Goal: Task Accomplishment & Management: Manage account settings

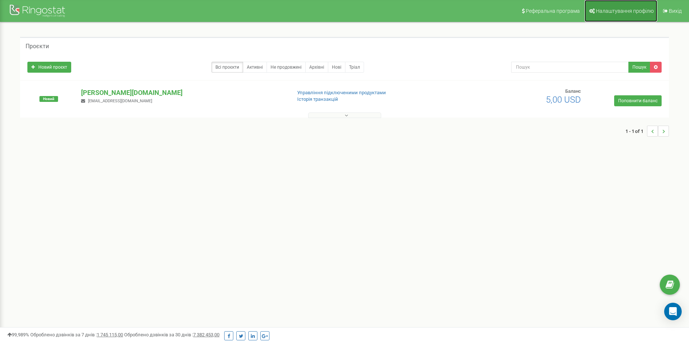
click at [614, 13] on span "Налаштування профілю" at bounding box center [625, 11] width 58 height 6
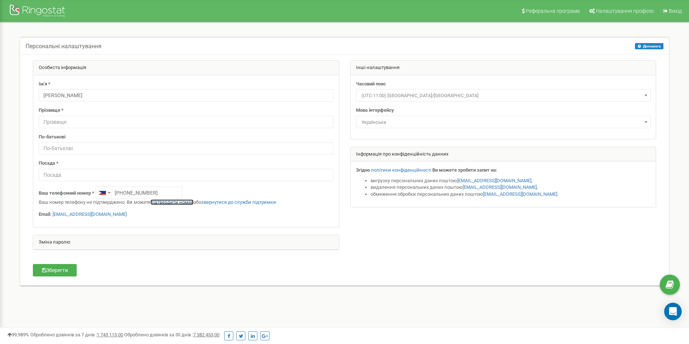
click at [170, 202] on link "підтвердити номер" at bounding box center [171, 201] width 43 height 5
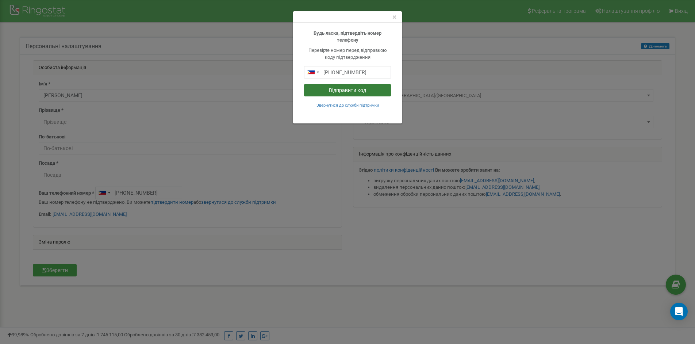
click at [352, 90] on button "Відправити код" at bounding box center [347, 90] width 87 height 12
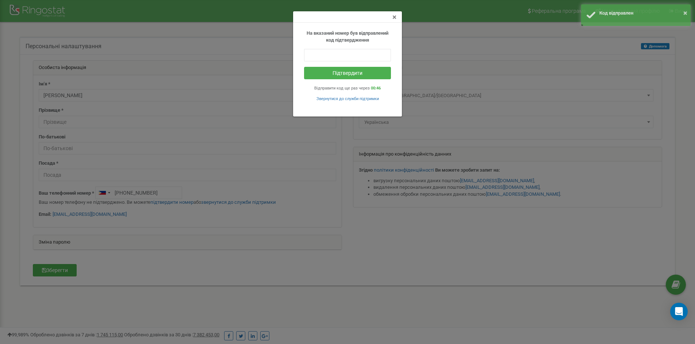
click at [395, 18] on span "×" at bounding box center [394, 17] width 4 height 9
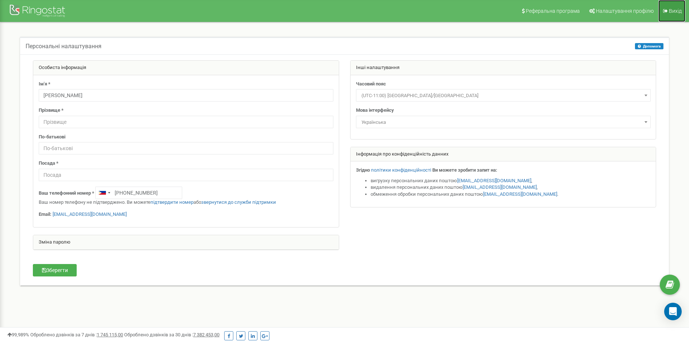
click at [672, 10] on span "Вихід" at bounding box center [675, 11] width 13 height 6
